Goal: Navigation & Orientation: Find specific page/section

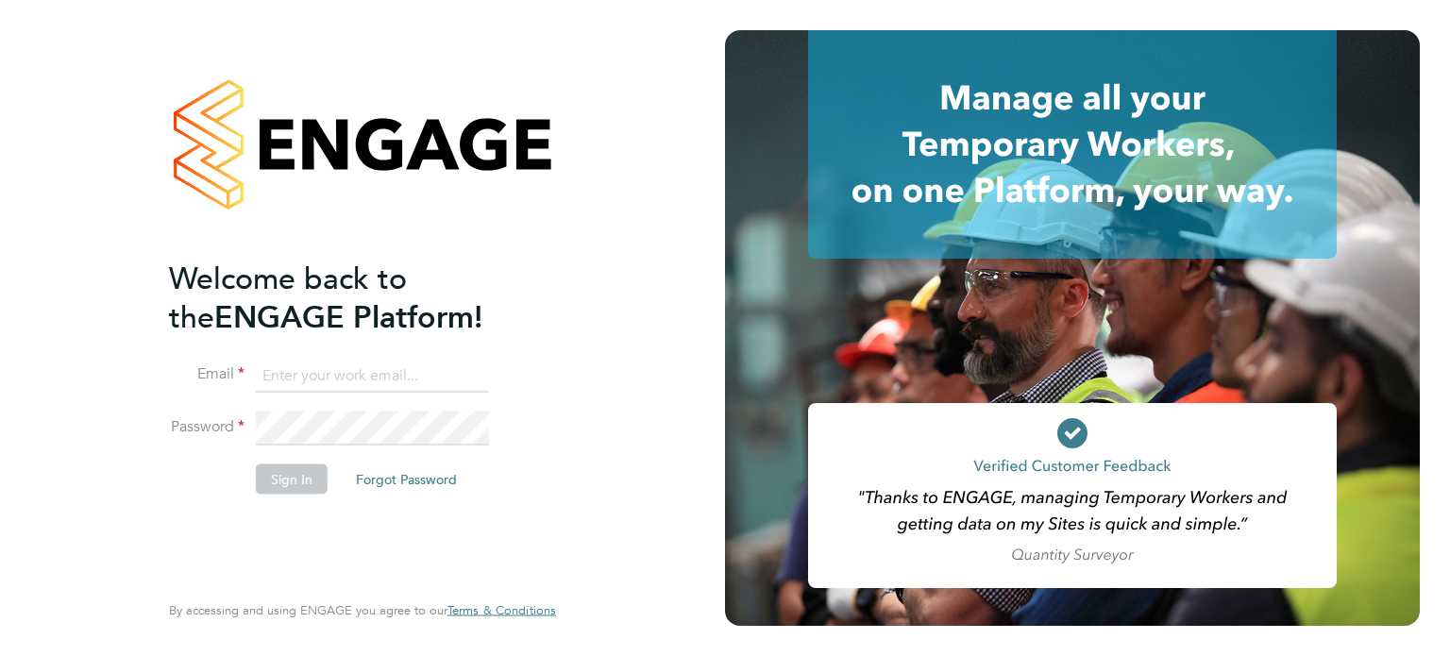
type input "[EMAIL_ADDRESS][PERSON_NAME][DOMAIN_NAME]"
click at [299, 478] on button "Sign In" at bounding box center [292, 479] width 72 height 30
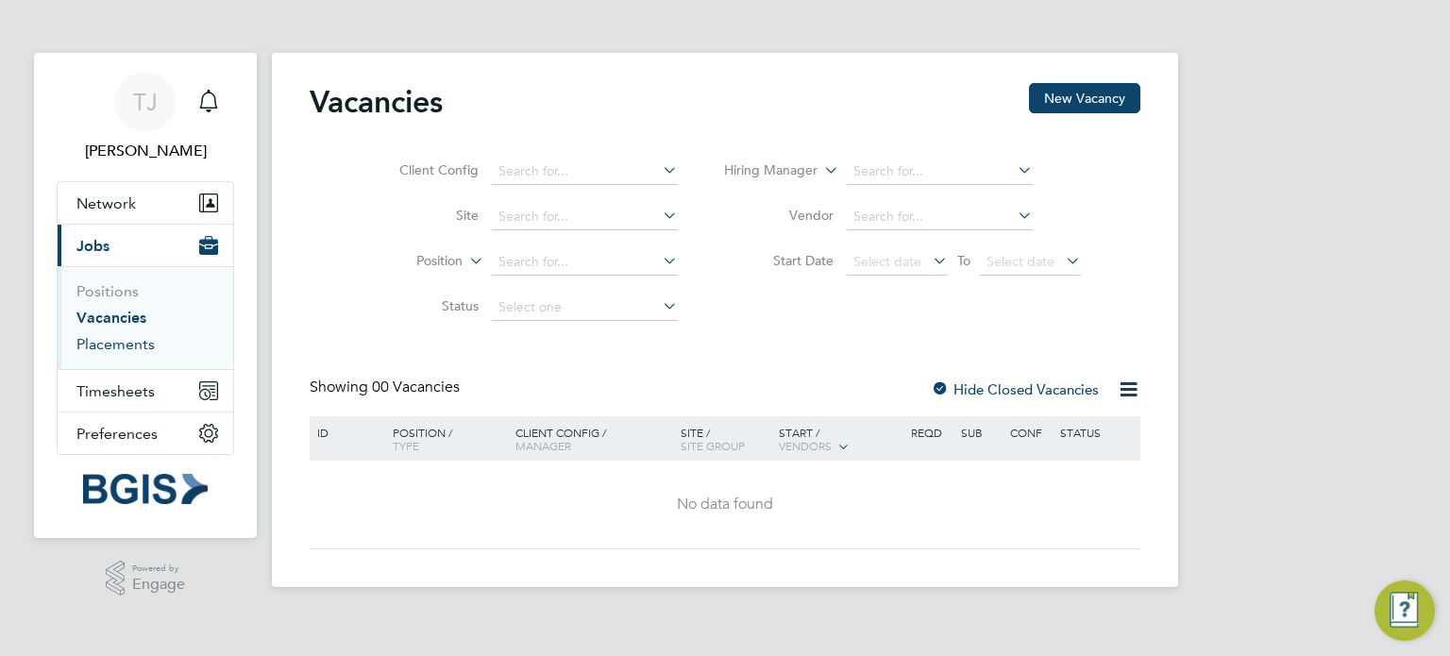
click at [112, 339] on link "Placements" at bounding box center [115, 344] width 78 height 18
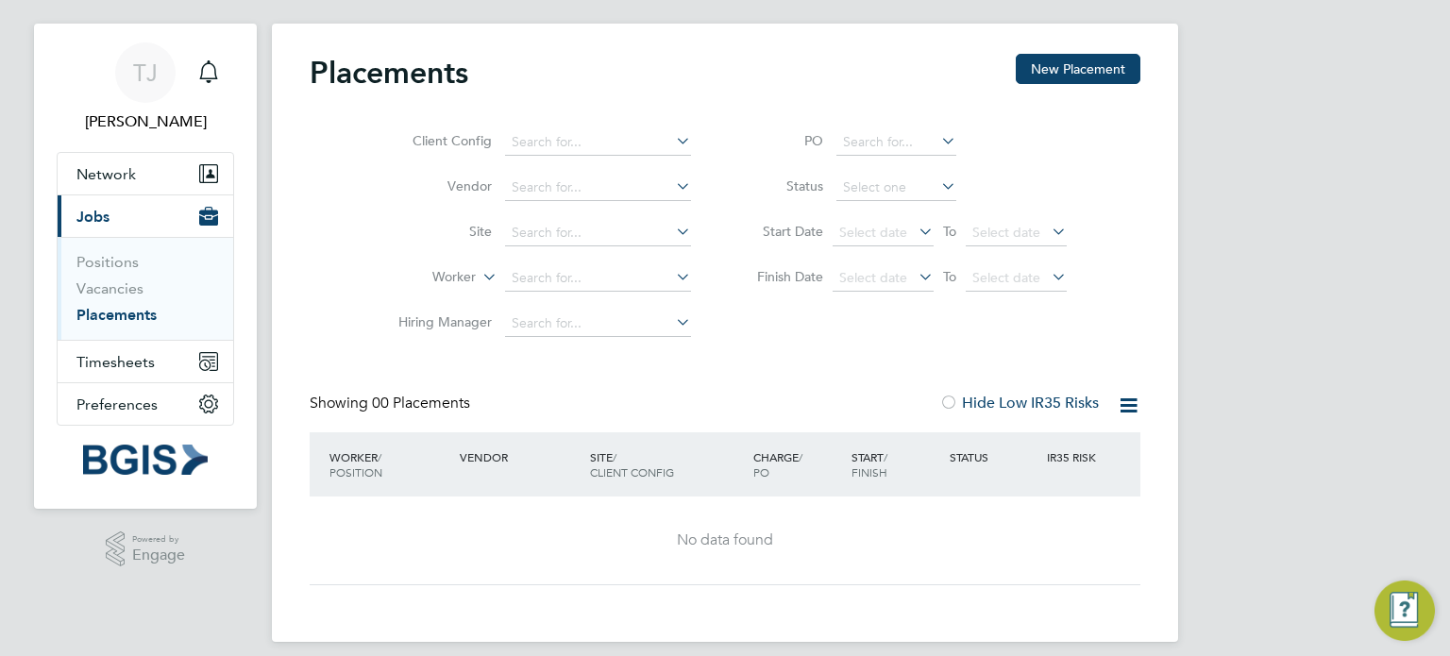
scroll to position [44, 0]
